Goal: Information Seeking & Learning: Check status

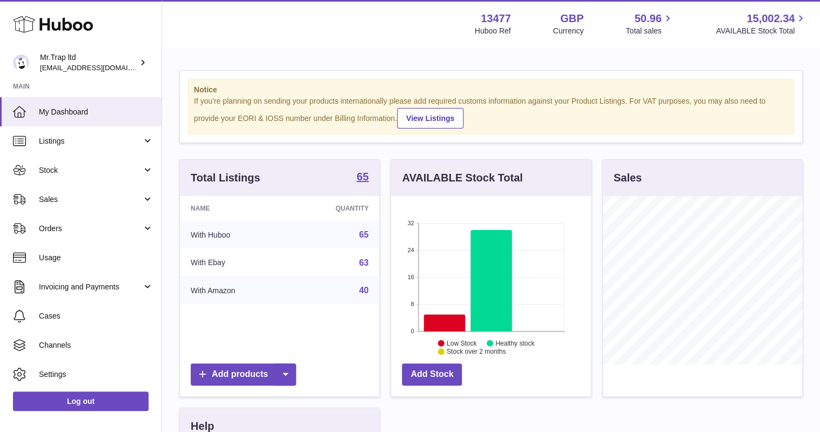
scroll to position [168, 199]
click at [62, 203] on span "Sales" at bounding box center [90, 199] width 103 height 10
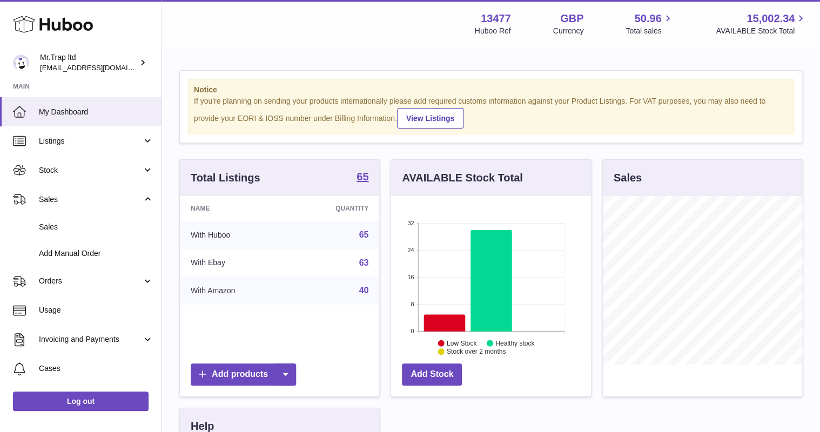
click at [79, 220] on link "Sales" at bounding box center [80, 227] width 161 height 26
